Goal: Task Accomplishment & Management: Use online tool/utility

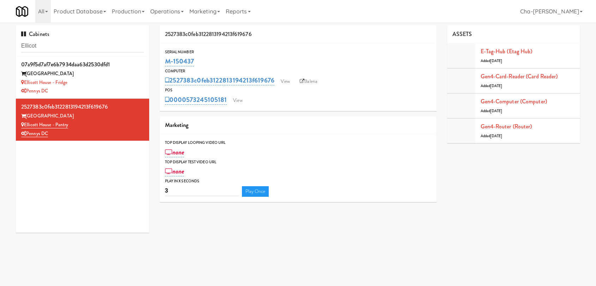
click at [58, 49] on input "Ellicot" at bounding box center [82, 45] width 123 height 13
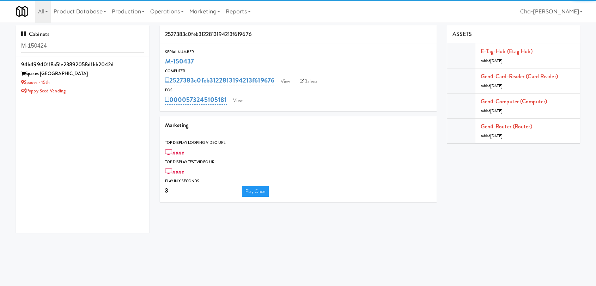
type input "M-150424"
click at [97, 81] on div "Spaces - 15th" at bounding box center [82, 82] width 123 height 9
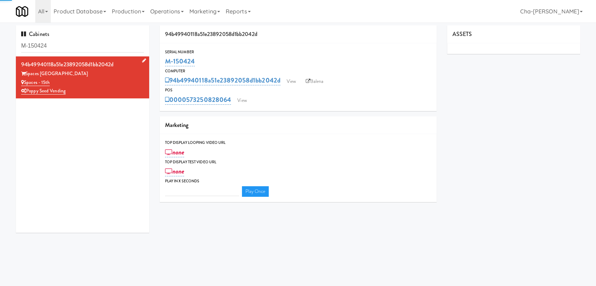
type input "3"
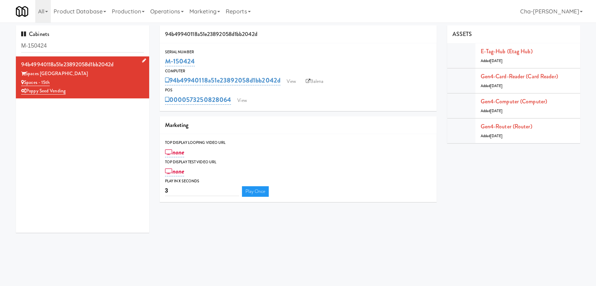
click at [92, 91] on div "Poppy Seed Vending" at bounding box center [82, 91] width 123 height 9
click at [325, 80] on link "Balena" at bounding box center [314, 81] width 25 height 11
drag, startPoint x: 204, startPoint y: 67, endPoint x: 166, endPoint y: 63, distance: 38.3
click at [166, 63] on div "Serial Number M-150424 Computer 94b49940118a51e23892058d1bb2042d View Balena PO…" at bounding box center [298, 77] width 277 height 57
click at [166, 63] on link "M-150424" at bounding box center [180, 61] width 30 height 10
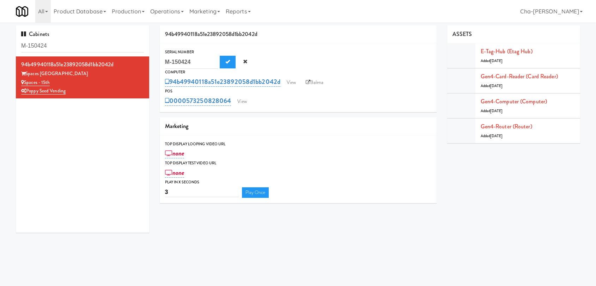
click at [275, 76] on div "94b49940118a51e23892058d1bb2042d View Balena" at bounding box center [298, 82] width 266 height 12
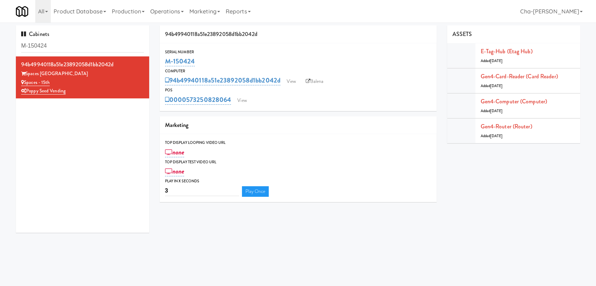
drag, startPoint x: 209, startPoint y: 60, endPoint x: 164, endPoint y: 59, distance: 44.8
click at [165, 59] on div "M-150424" at bounding box center [298, 61] width 266 height 12
copy link "M-150424"
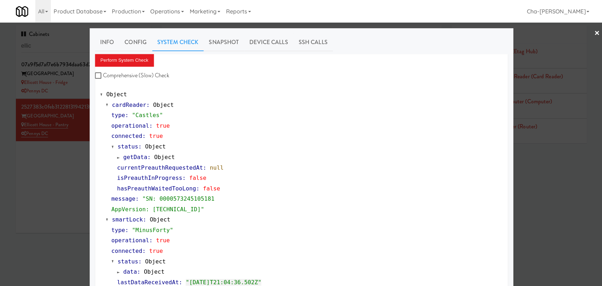
click at [25, 181] on div at bounding box center [301, 143] width 602 height 286
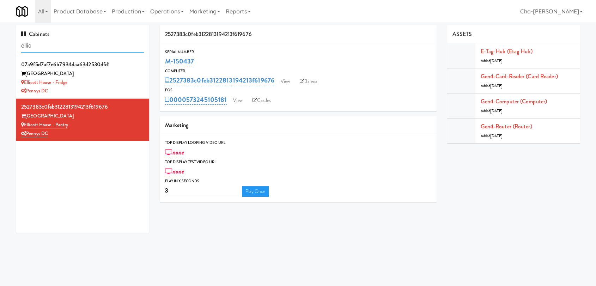
click at [55, 46] on input "ellic" at bounding box center [82, 45] width 123 height 13
paste input "M-150425"
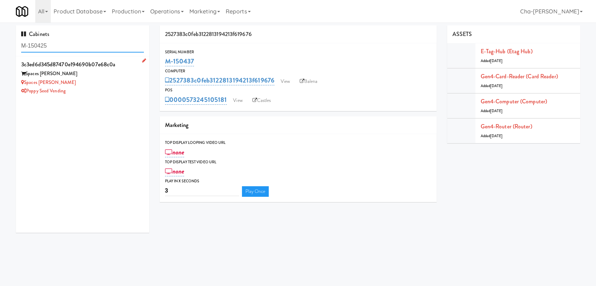
type input "M-150425"
click at [111, 83] on div "Spaces Kettner" at bounding box center [82, 82] width 123 height 9
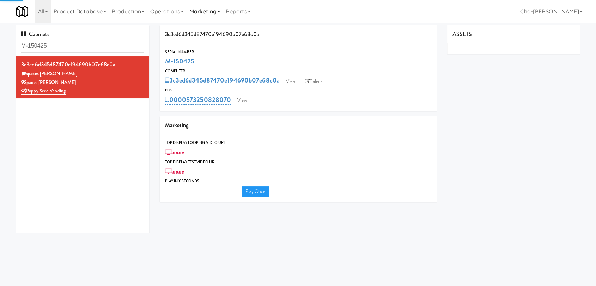
type input "3"
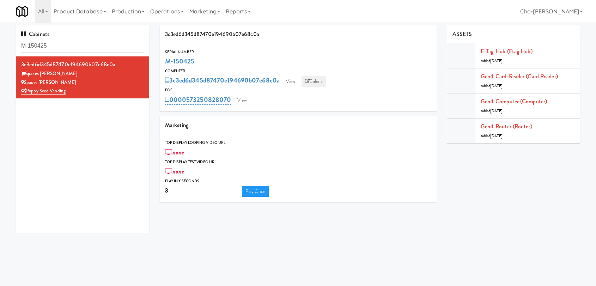
click at [317, 83] on link "Balena" at bounding box center [313, 81] width 25 height 11
drag, startPoint x: 200, startPoint y: 66, endPoint x: 165, endPoint y: 66, distance: 34.9
click at [165, 66] on div "M-150425" at bounding box center [298, 61] width 266 height 12
copy link "M-150425"
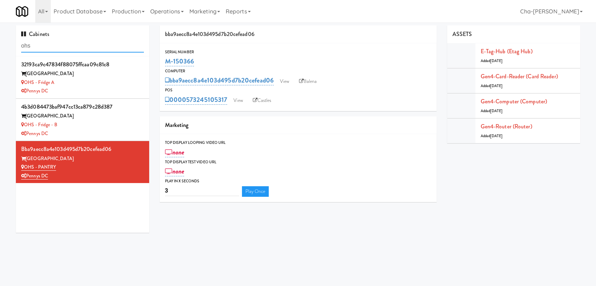
click at [40, 46] on input "ohs" at bounding box center [82, 45] width 123 height 13
paste input "M-142147"
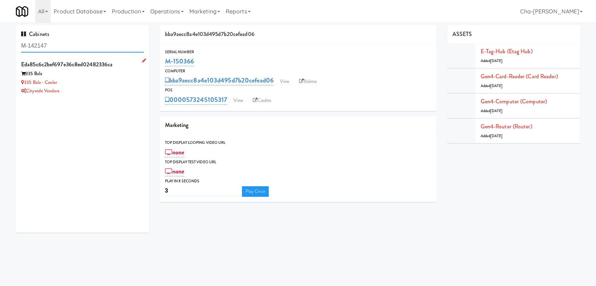
type input "M-142147"
click at [97, 78] on div "335 Bala" at bounding box center [82, 73] width 123 height 9
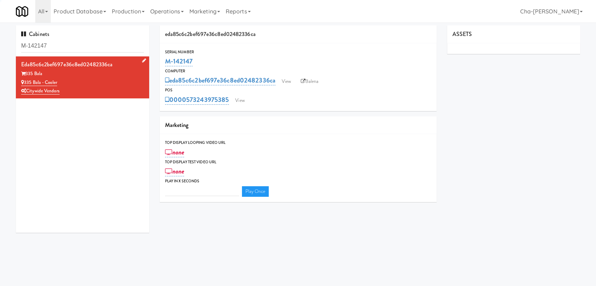
type input "3"
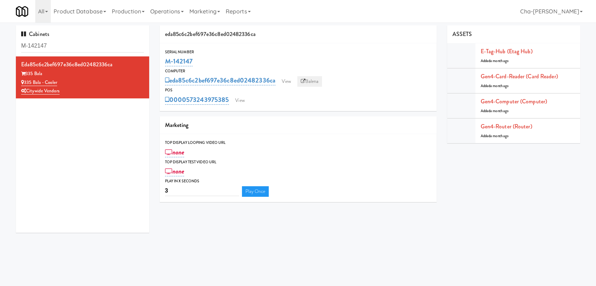
click at [309, 78] on link "Balena" at bounding box center [309, 81] width 25 height 11
drag, startPoint x: 200, startPoint y: 65, endPoint x: 164, endPoint y: 65, distance: 36.0
click at [164, 65] on div "Serial Number M-142147" at bounding box center [298, 58] width 277 height 19
copy link "M-142147"
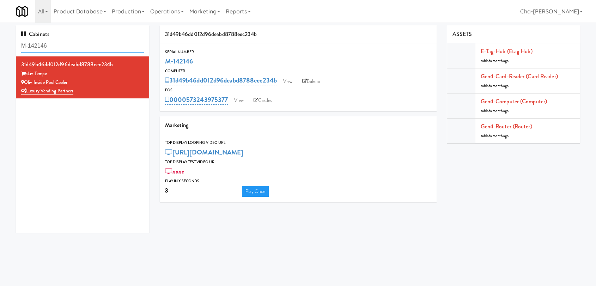
click at [59, 42] on input "M-142146" at bounding box center [82, 45] width 123 height 13
paste input "1681 (Converted 2 P)"
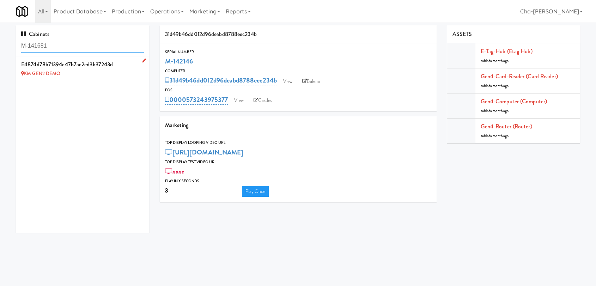
type input "M-141681"
click at [142, 60] on icon at bounding box center [144, 60] width 4 height 5
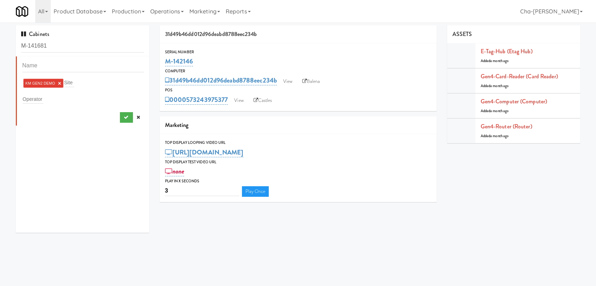
click at [58, 82] on link "×" at bounding box center [59, 83] width 3 height 6
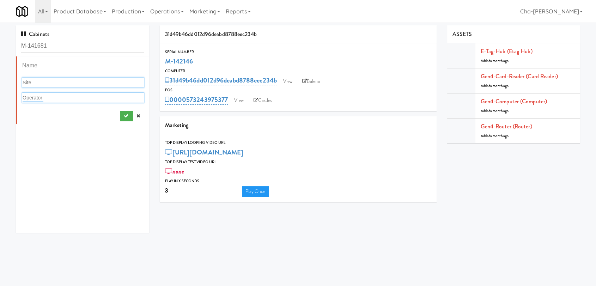
click at [31, 100] on input "text" at bounding box center [33, 97] width 21 height 9
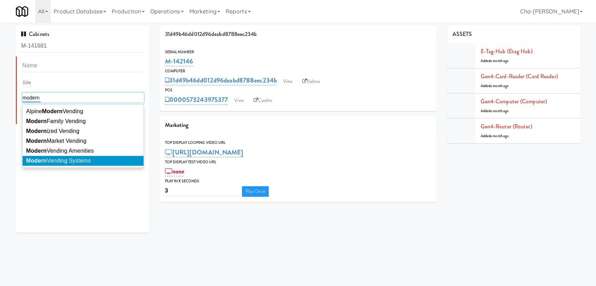
type input "modern"
click at [84, 162] on span "Modern Vending Systems" at bounding box center [58, 161] width 65 height 6
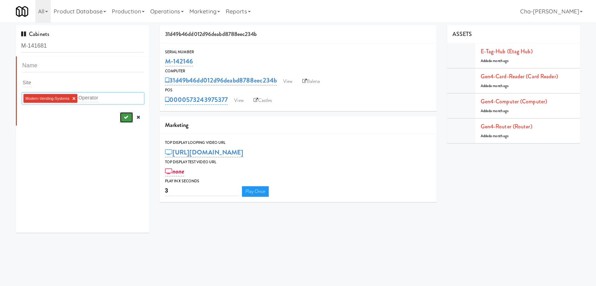
click at [120, 121] on button "submit" at bounding box center [126, 117] width 13 height 11
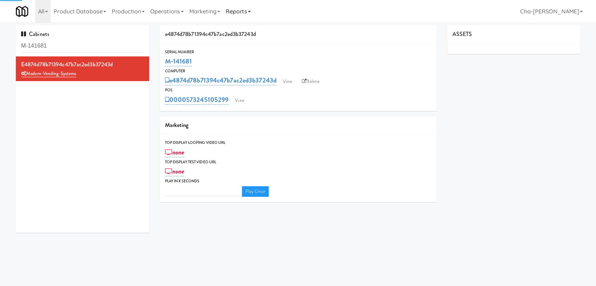
type input "3"
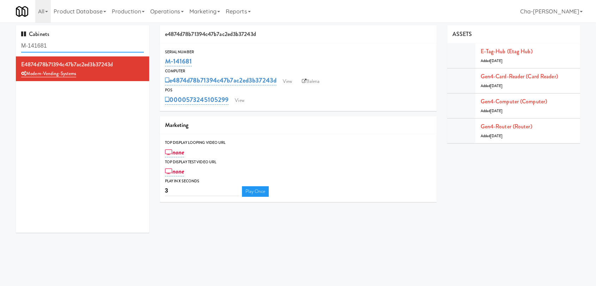
click at [70, 47] on input "M-141681" at bounding box center [82, 45] width 123 height 13
paste input "2156"
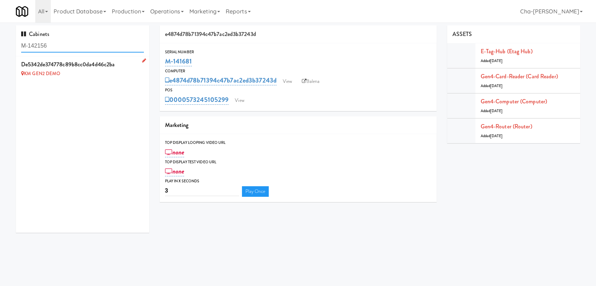
type input "M-142156"
click at [139, 62] on link at bounding box center [142, 60] width 7 height 9
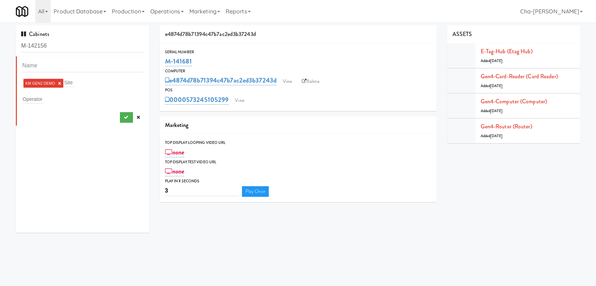
click at [59, 83] on link "×" at bounding box center [59, 83] width 3 height 6
click at [44, 98] on div "Operator" at bounding box center [83, 98] width 122 height 10
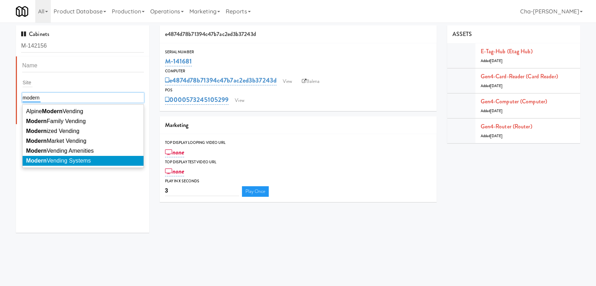
type input "modern"
click at [70, 161] on span "Modern Vending Systems" at bounding box center [58, 161] width 65 height 6
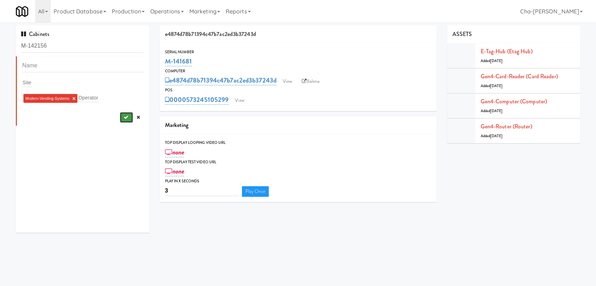
click at [123, 115] on icon "submit" at bounding box center [125, 117] width 5 height 5
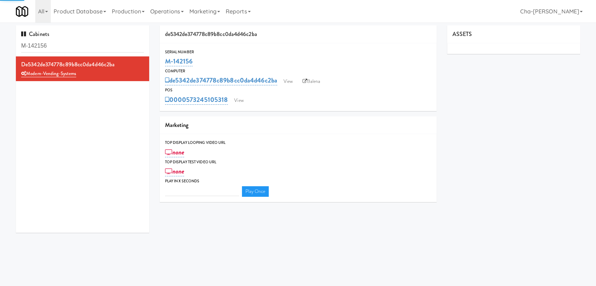
type input "3"
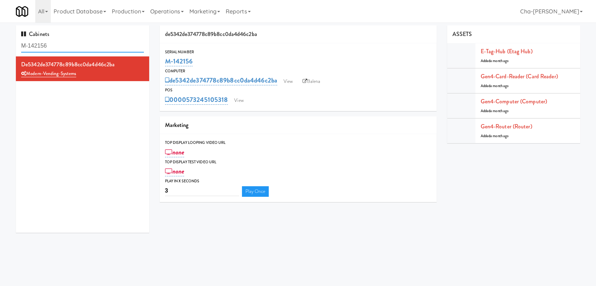
click at [53, 46] on input "M-142156" at bounding box center [82, 45] width 123 height 13
click at [52, 46] on input "M-142156" at bounding box center [82, 45] width 123 height 13
paste input "5"
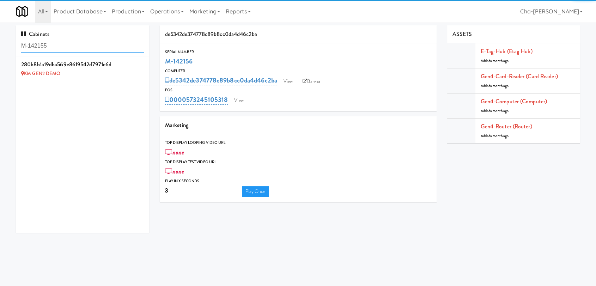
type input "M-142155"
click at [142, 62] on icon at bounding box center [144, 60] width 4 height 5
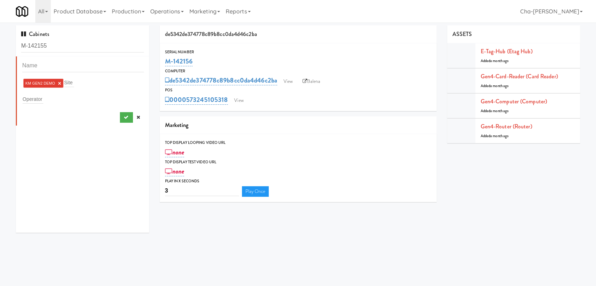
click at [60, 83] on link "×" at bounding box center [59, 83] width 3 height 6
click at [46, 94] on div "Operator" at bounding box center [83, 98] width 122 height 10
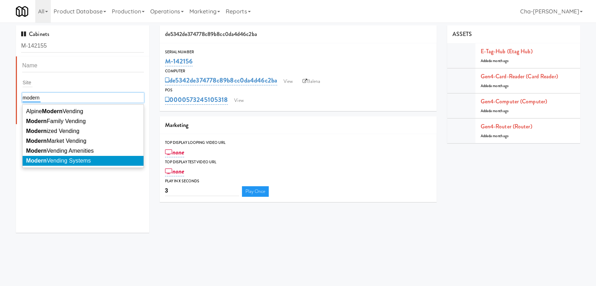
type input "modern"
click at [91, 164] on span "Modern Vending Systems" at bounding box center [58, 161] width 65 height 6
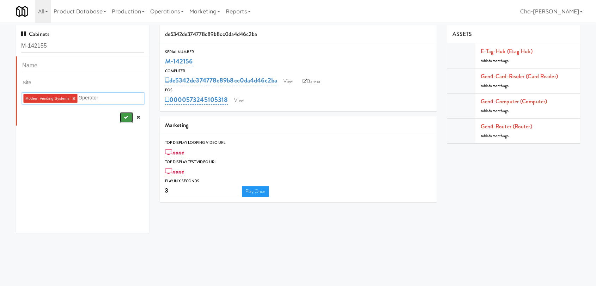
click at [123, 115] on icon "submit" at bounding box center [125, 117] width 5 height 5
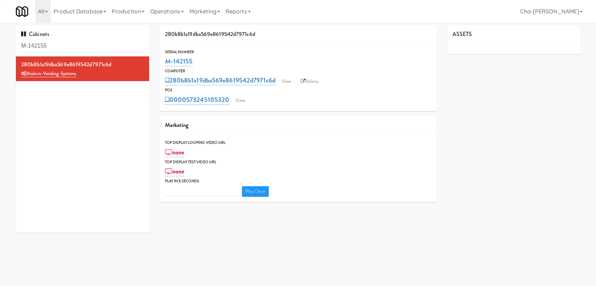
type input "3"
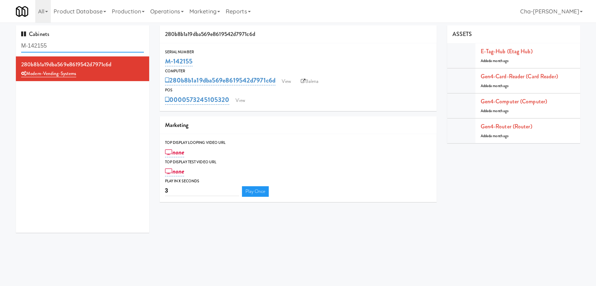
click at [75, 48] on input "M-142155" at bounding box center [82, 45] width 123 height 13
click at [75, 47] on input "M-142155" at bounding box center [82, 45] width 123 height 13
paste input "50390"
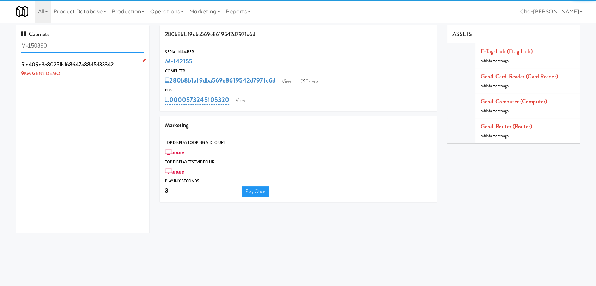
type input "M-150390"
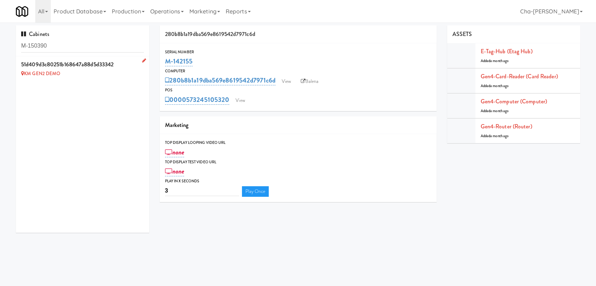
click at [142, 61] on icon at bounding box center [144, 60] width 4 height 5
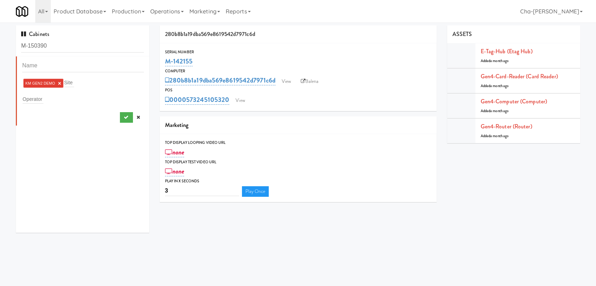
click at [59, 83] on link "×" at bounding box center [59, 83] width 3 height 6
click at [45, 95] on div "Operator" at bounding box center [83, 98] width 122 height 10
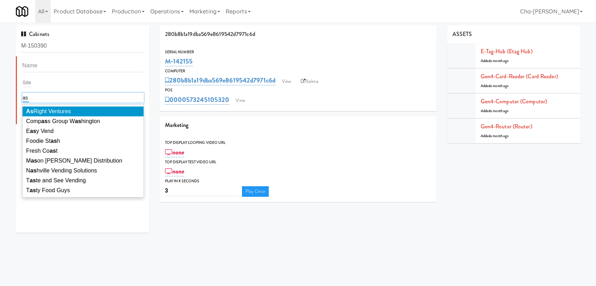
type input "as"
click at [59, 107] on li "As Right Ventures" at bounding box center [83, 111] width 121 height 10
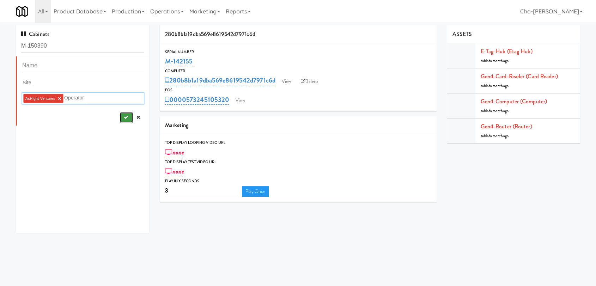
click at [123, 118] on icon "submit" at bounding box center [125, 117] width 5 height 5
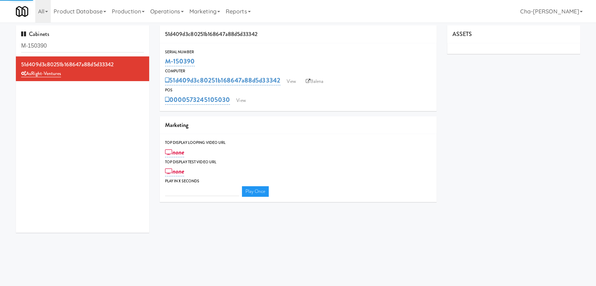
type input "3"
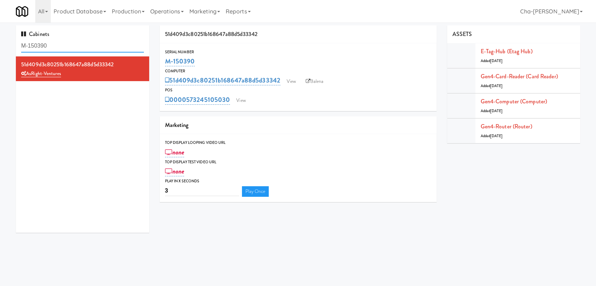
click at [90, 47] on input "M-150390" at bounding box center [82, 45] width 123 height 13
paste input "3689"
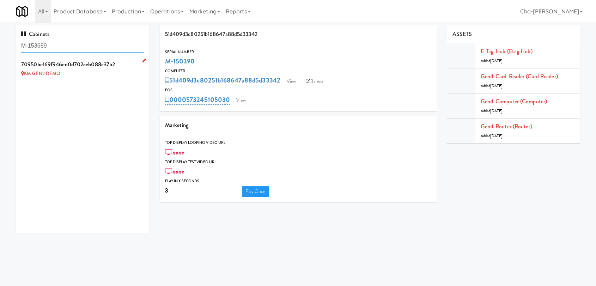
type input "M-153689"
click at [142, 61] on icon at bounding box center [144, 60] width 4 height 5
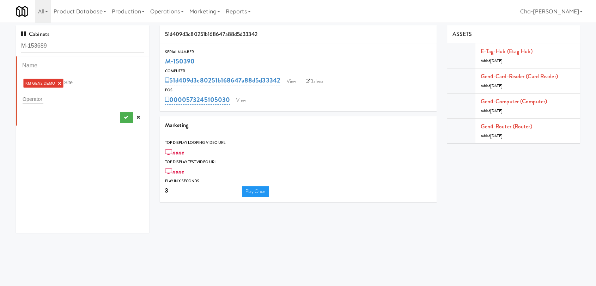
click at [59, 84] on link "×" at bounding box center [59, 83] width 3 height 6
click at [44, 99] on div "Operator" at bounding box center [83, 98] width 122 height 10
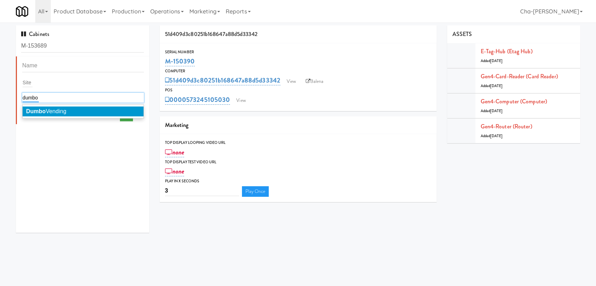
type input "dumbo"
click at [58, 108] on li "Dumbo Vending" at bounding box center [83, 111] width 121 height 10
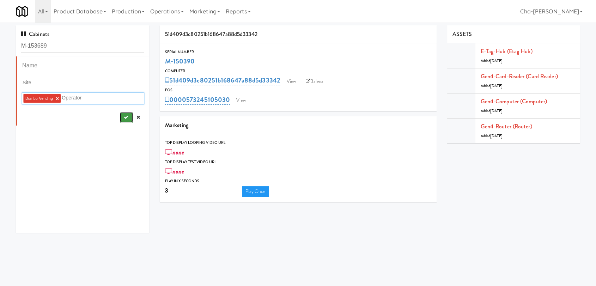
click at [123, 118] on icon "submit" at bounding box center [125, 117] width 5 height 5
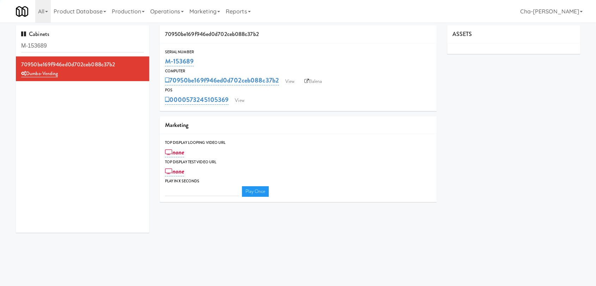
type input "3"
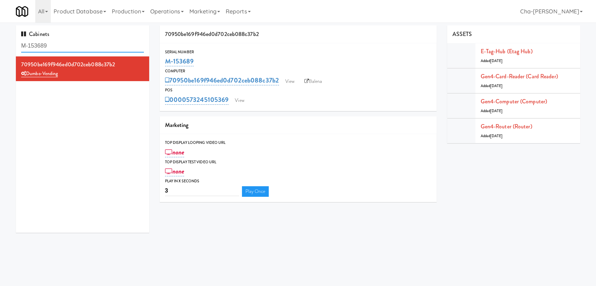
click at [80, 45] on input "M-153689" at bounding box center [82, 45] width 123 height 13
click at [80, 44] on input "M-153689" at bounding box center [82, 45] width 123 height 13
paste input "0444"
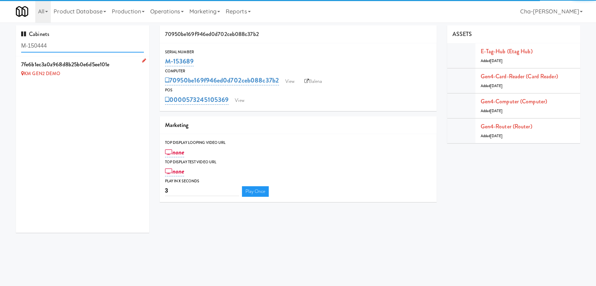
type input "M-150444"
click at [142, 61] on icon at bounding box center [144, 60] width 4 height 5
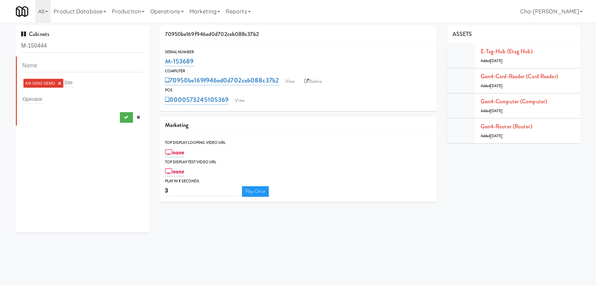
click at [60, 82] on link "×" at bounding box center [59, 83] width 3 height 6
click at [47, 99] on div "Operator" at bounding box center [83, 98] width 122 height 10
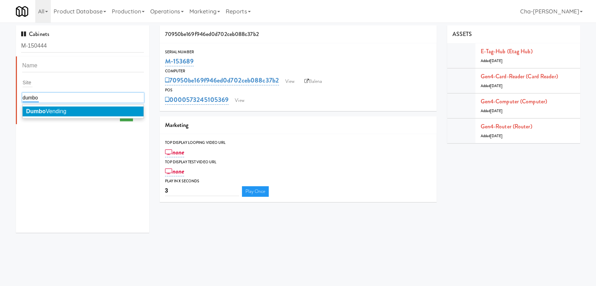
type input "dumbo"
click at [50, 112] on span "Dumbo Vending" at bounding box center [46, 111] width 40 height 6
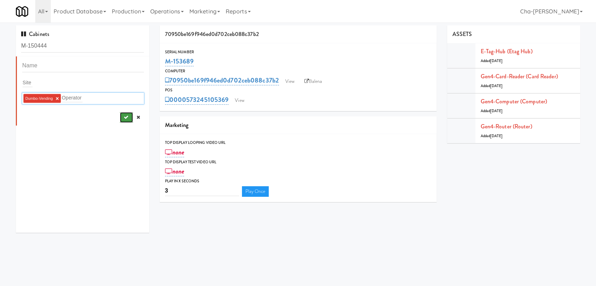
click at [120, 116] on button "submit" at bounding box center [126, 117] width 13 height 11
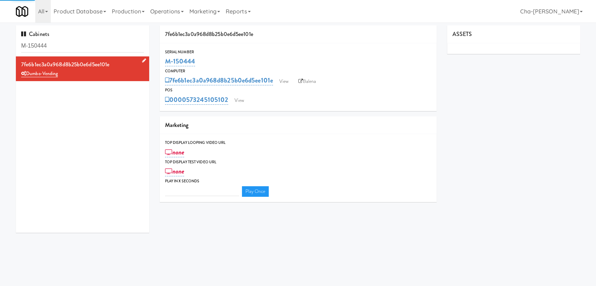
type input "3"
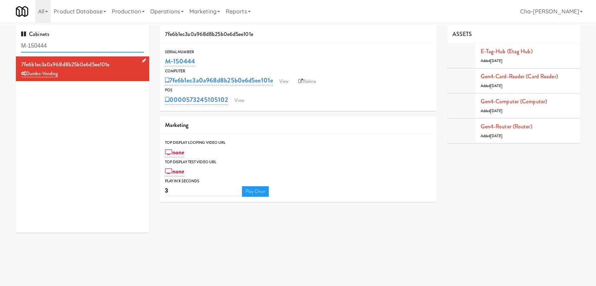
click at [69, 42] on input "M-150444" at bounding box center [82, 45] width 123 height 13
paste input "18"
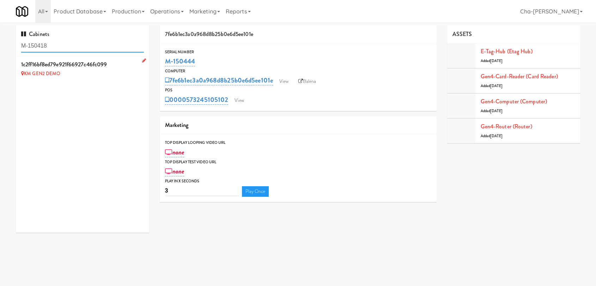
type input "M-150418"
click at [142, 60] on icon at bounding box center [144, 60] width 4 height 5
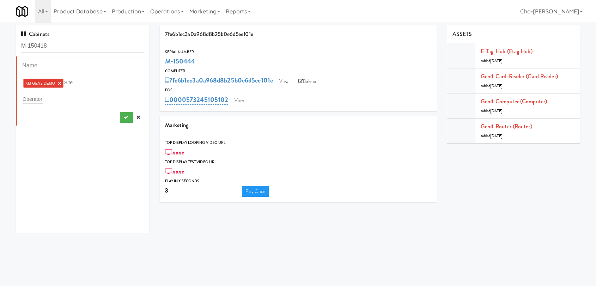
click at [59, 84] on link "×" at bounding box center [59, 83] width 3 height 6
click at [46, 96] on div "Operator" at bounding box center [83, 98] width 122 height 10
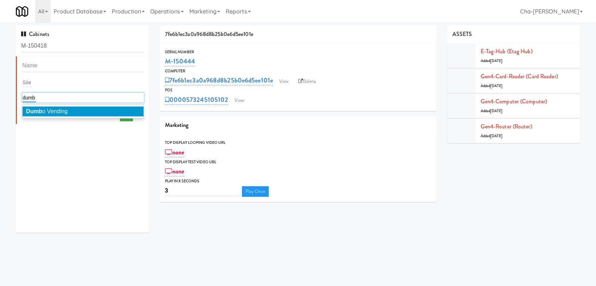
type input "dumb"
click at [69, 114] on li "Dumb o Vending" at bounding box center [83, 111] width 121 height 10
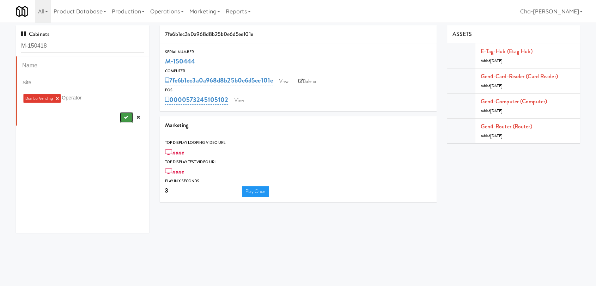
click at [120, 117] on button "submit" at bounding box center [126, 117] width 13 height 11
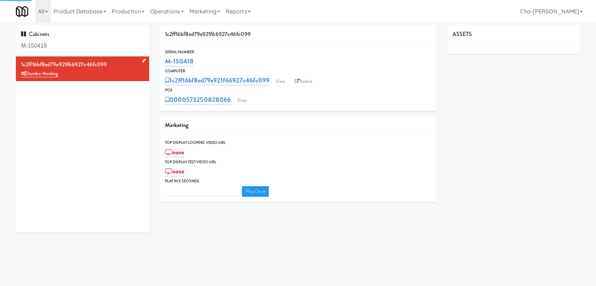
type input "3"
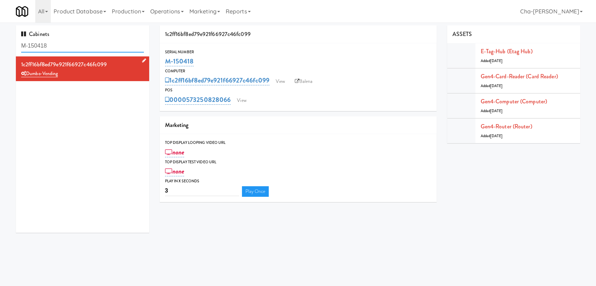
click at [54, 48] on input "M-150418" at bounding box center [82, 45] width 123 height 13
paste input "373"
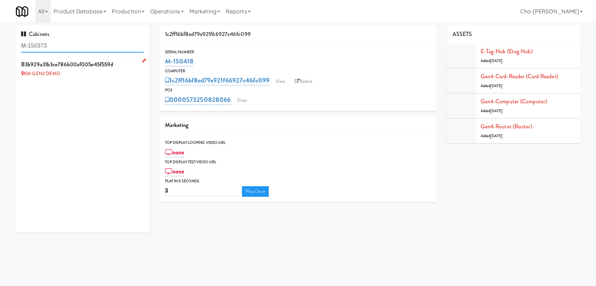
type input "M-150373"
click at [142, 61] on icon at bounding box center [144, 60] width 4 height 5
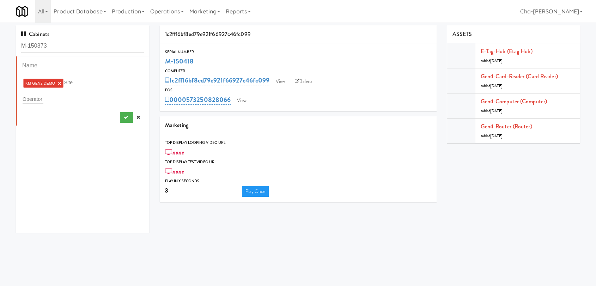
click at [58, 83] on link "×" at bounding box center [59, 83] width 3 height 6
click at [36, 97] on input "text" at bounding box center [33, 97] width 21 height 9
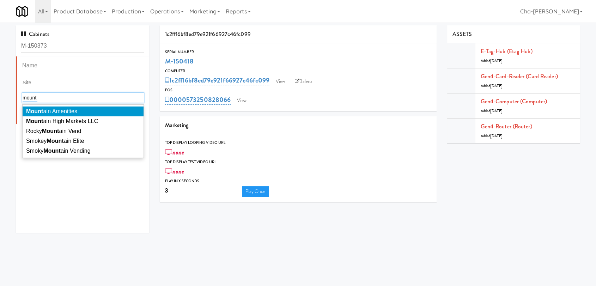
type input "mount"
click at [63, 112] on span "Mount ain Amenities" at bounding box center [51, 111] width 51 height 6
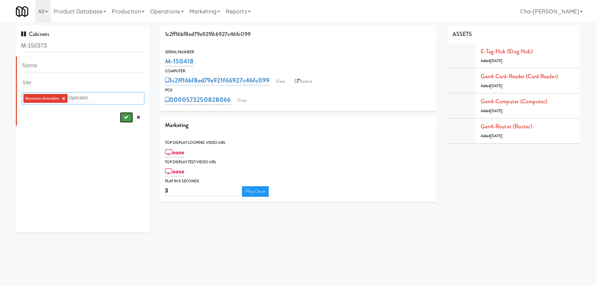
click at [123, 117] on button "submit" at bounding box center [126, 117] width 13 height 11
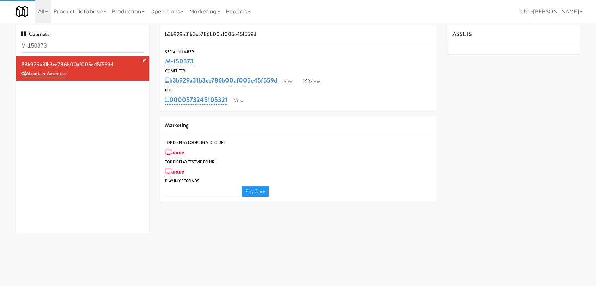
type input "3"
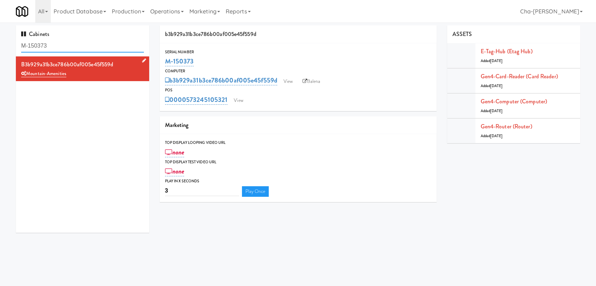
click at [80, 46] on input "M-150373" at bounding box center [82, 45] width 123 height 13
paste input "68"
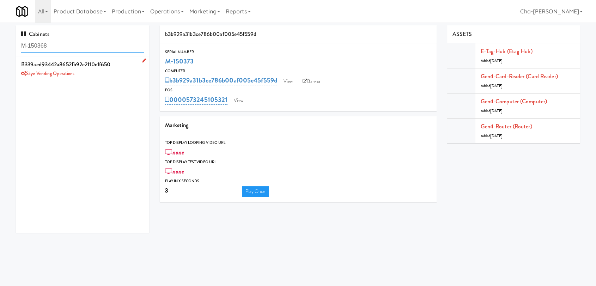
type input "M-150368"
click at [142, 60] on icon at bounding box center [144, 60] width 4 height 5
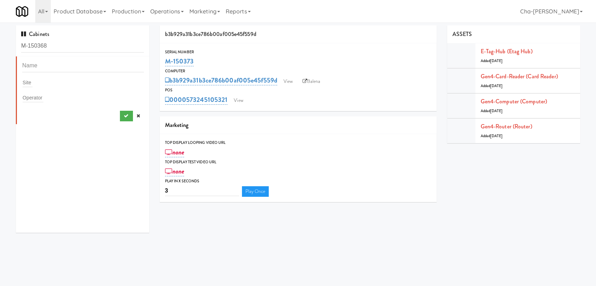
click at [43, 96] on div "Operator" at bounding box center [83, 98] width 122 height 10
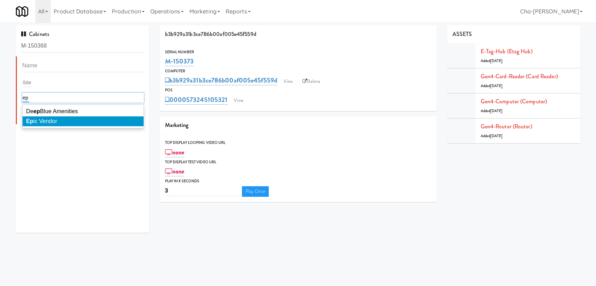
type input "ep"
click at [54, 120] on span "Ep ic Vendor" at bounding box center [41, 121] width 31 height 6
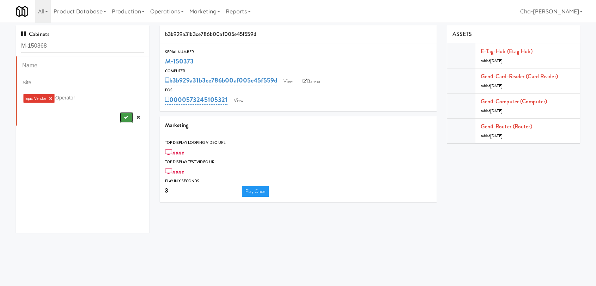
click at [122, 118] on button "submit" at bounding box center [126, 117] width 13 height 11
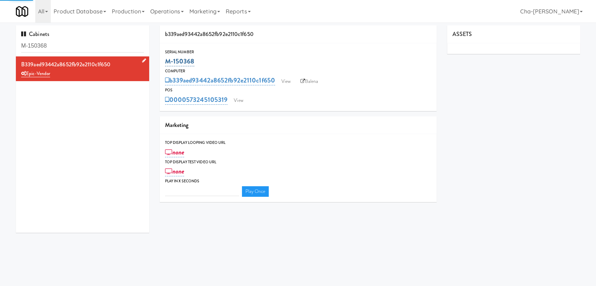
type input "3"
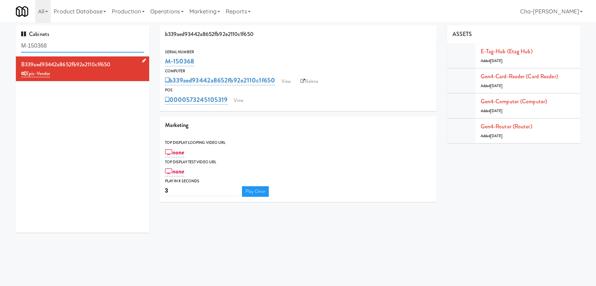
click at [75, 46] on input "M-150368" at bounding box center [82, 45] width 123 height 13
paste input "9"
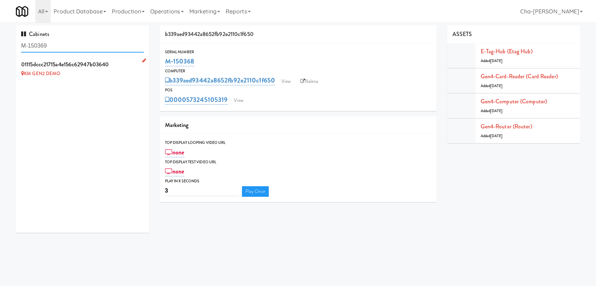
type input "M-150369"
click at [142, 61] on icon at bounding box center [144, 60] width 4 height 5
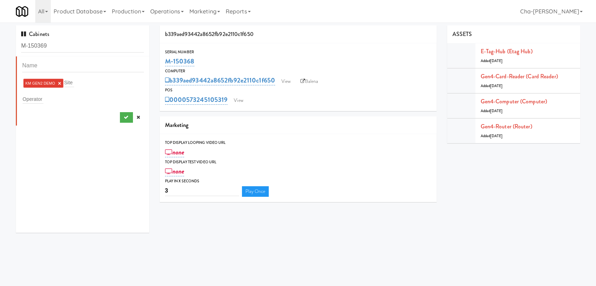
click at [60, 84] on link "×" at bounding box center [59, 83] width 3 height 6
click at [37, 102] on input "text" at bounding box center [33, 97] width 21 height 9
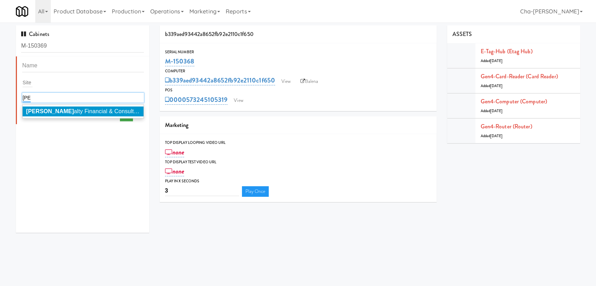
type input "roy"
click at [68, 110] on span "Roy alty Financial & Consulting" at bounding box center [83, 111] width 115 height 6
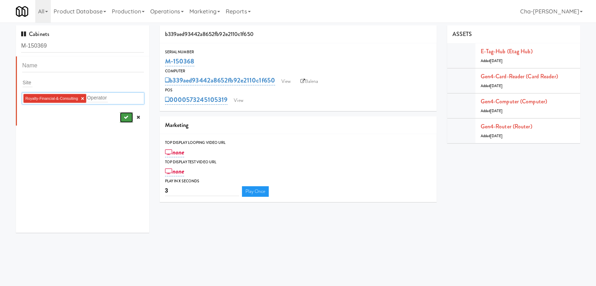
click at [123, 116] on icon "submit" at bounding box center [125, 117] width 5 height 5
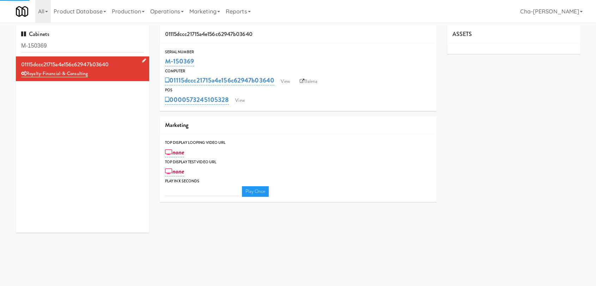
type input "3"
